Goal: Navigation & Orientation: Find specific page/section

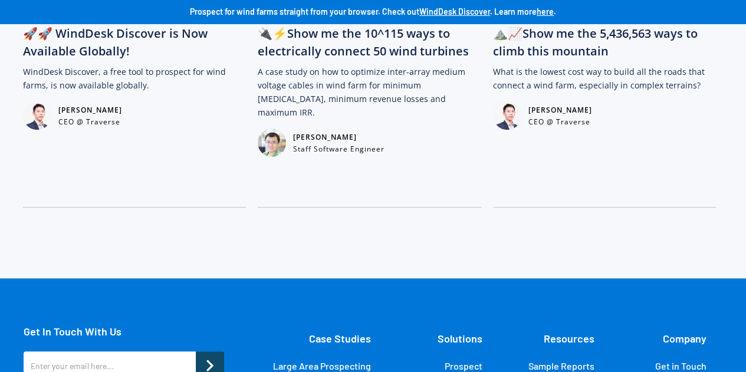
scroll to position [2821, 0]
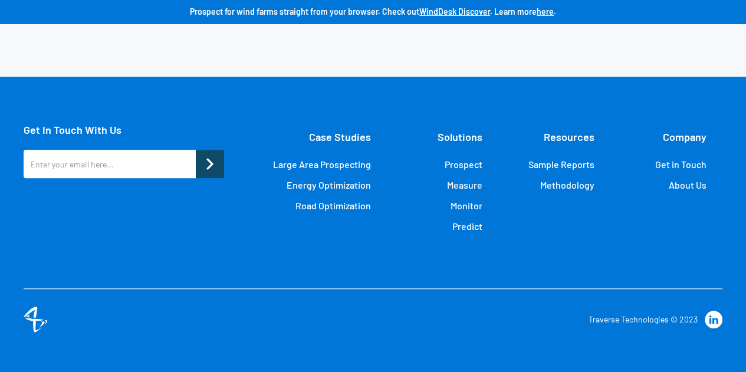
click at [690, 187] on link "About Us" at bounding box center [687, 185] width 38 height 12
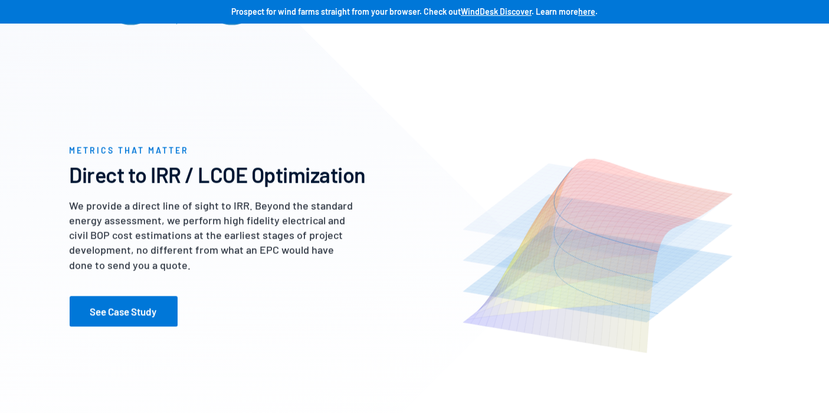
scroll to position [0, 0]
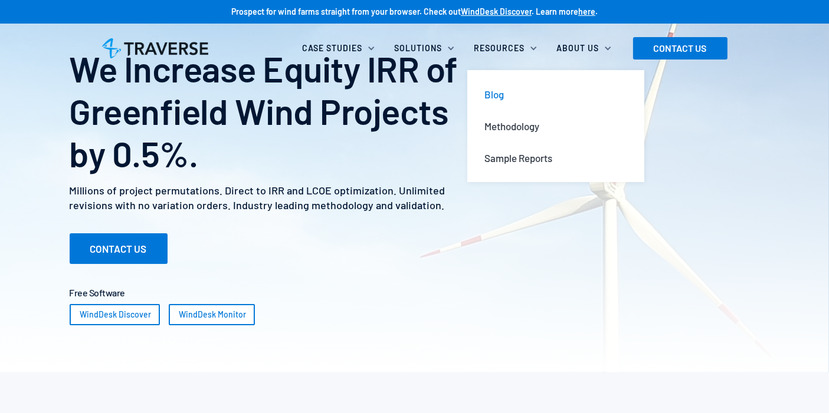
click at [504, 91] on div "Blog" at bounding box center [494, 94] width 19 height 13
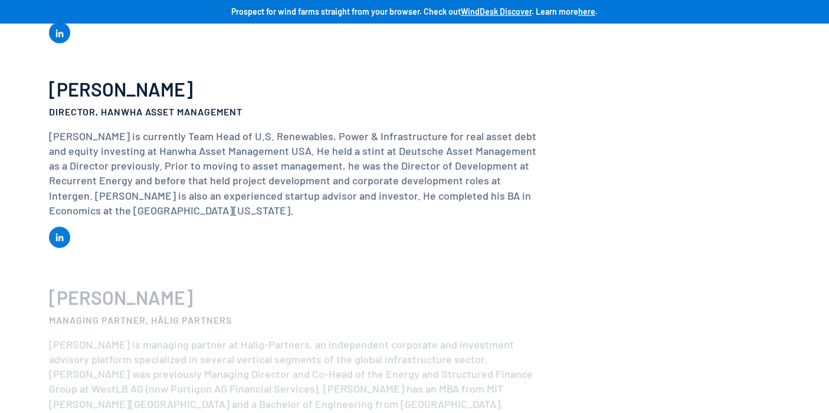
scroll to position [2388, 0]
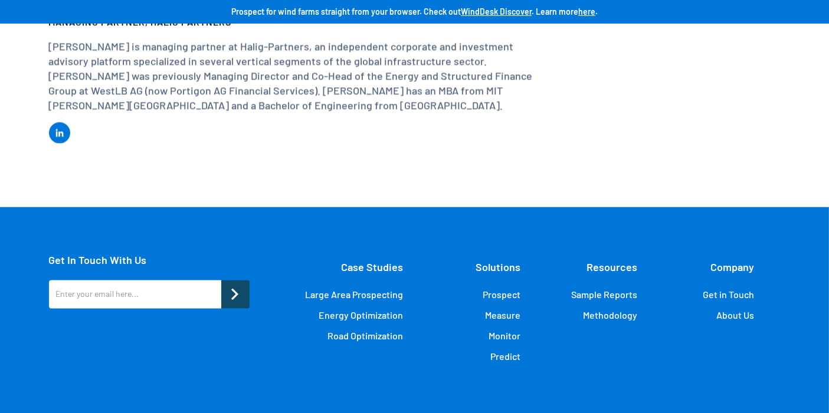
click at [742, 289] on link "Get in Touch" at bounding box center [727, 295] width 51 height 12
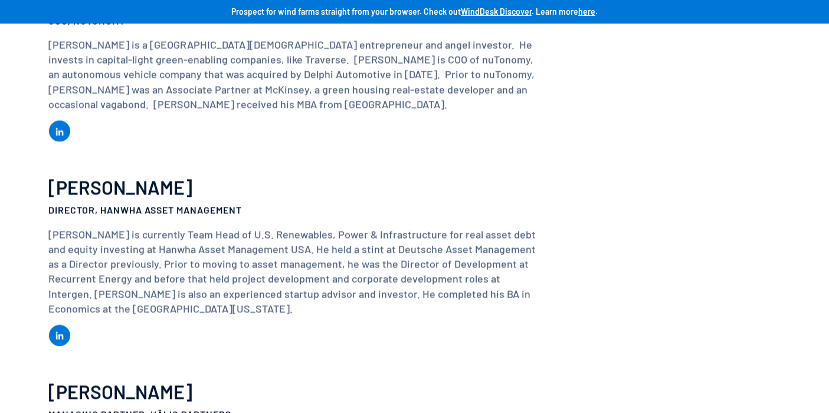
scroll to position [2191, 0]
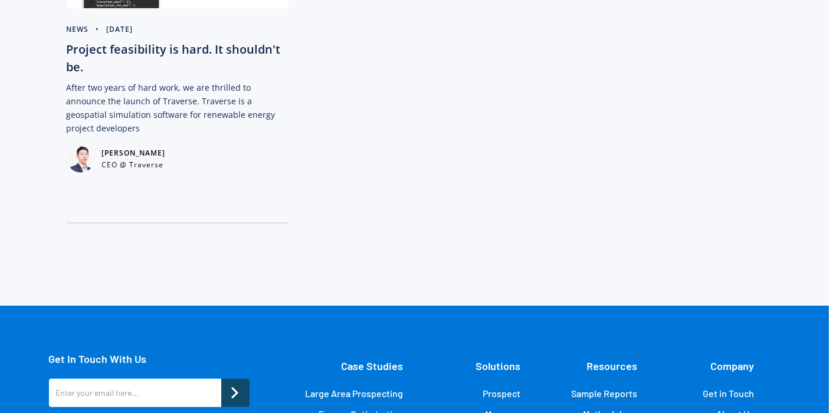
scroll to position [590, 0]
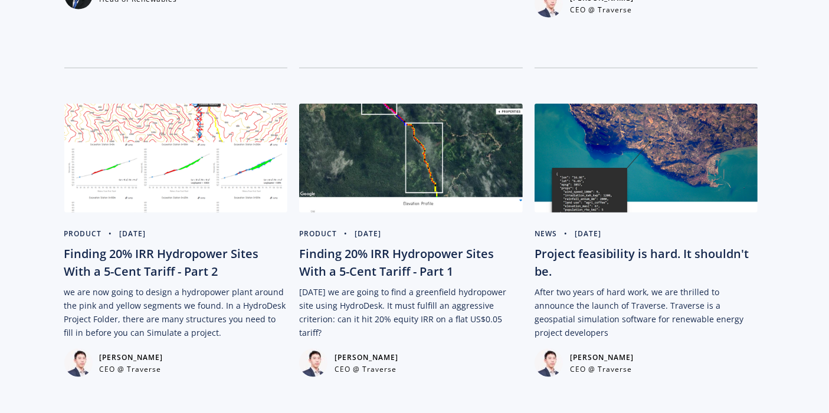
scroll to position [1432, 0]
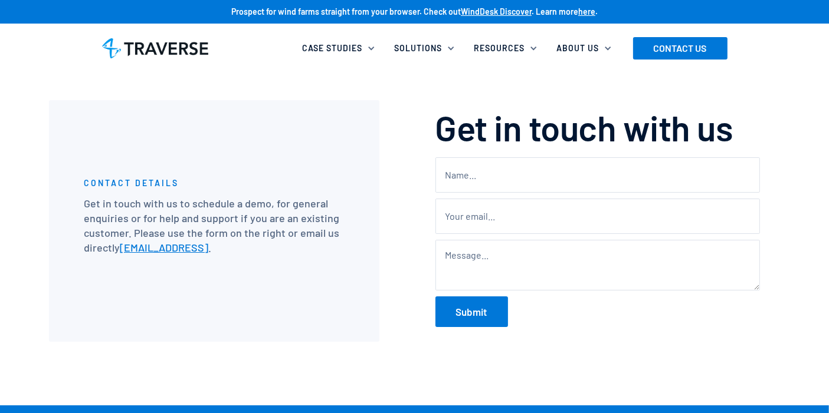
scroll to position [287, 0]
